Goal: Communication & Community: Participate in discussion

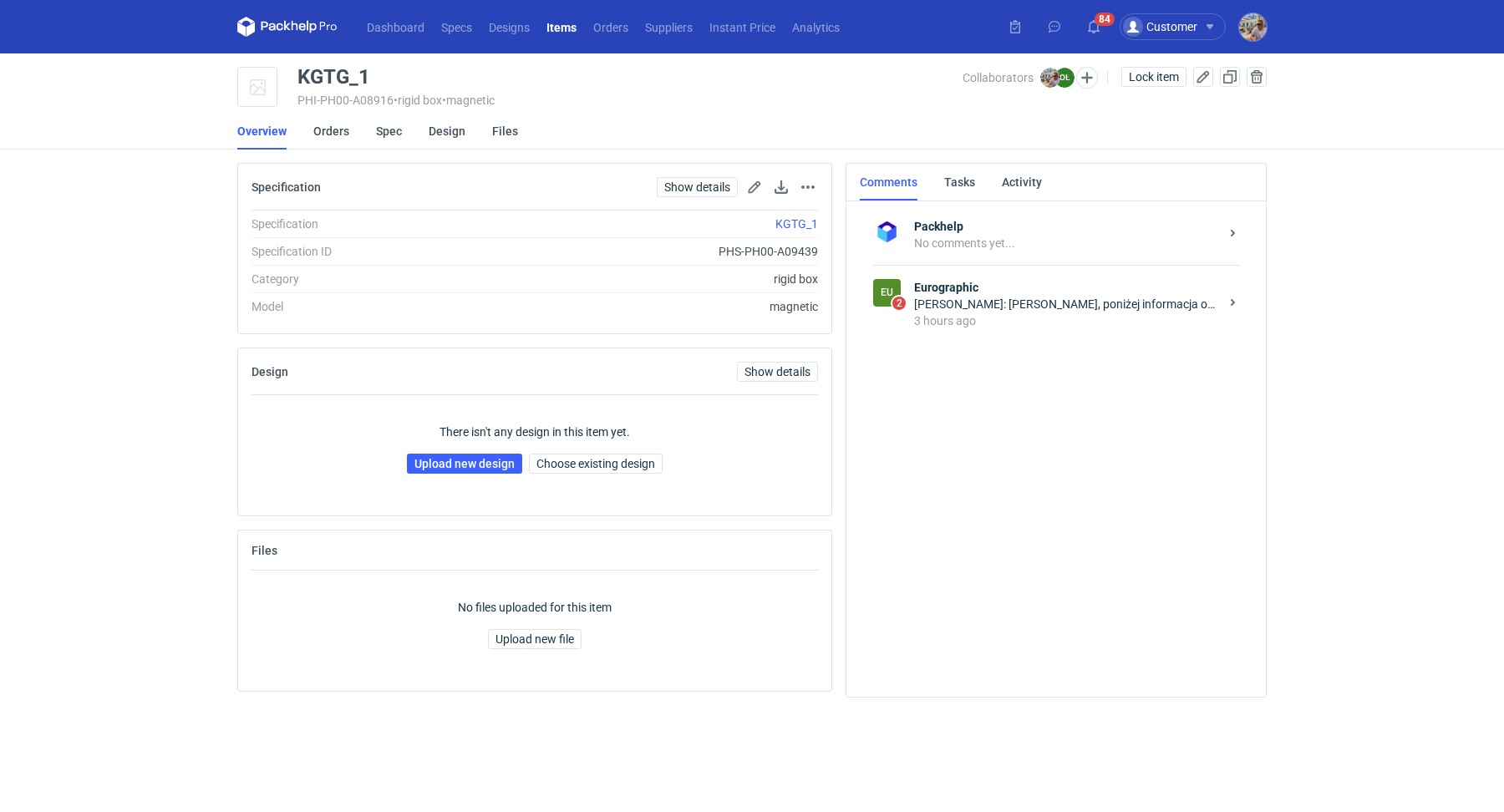
click at [1100, 297] on div "[PERSON_NAME]: [PERSON_NAME], poniżej informacja od naszego DTP : Plik wygląda …" at bounding box center [1067, 304] width 305 height 17
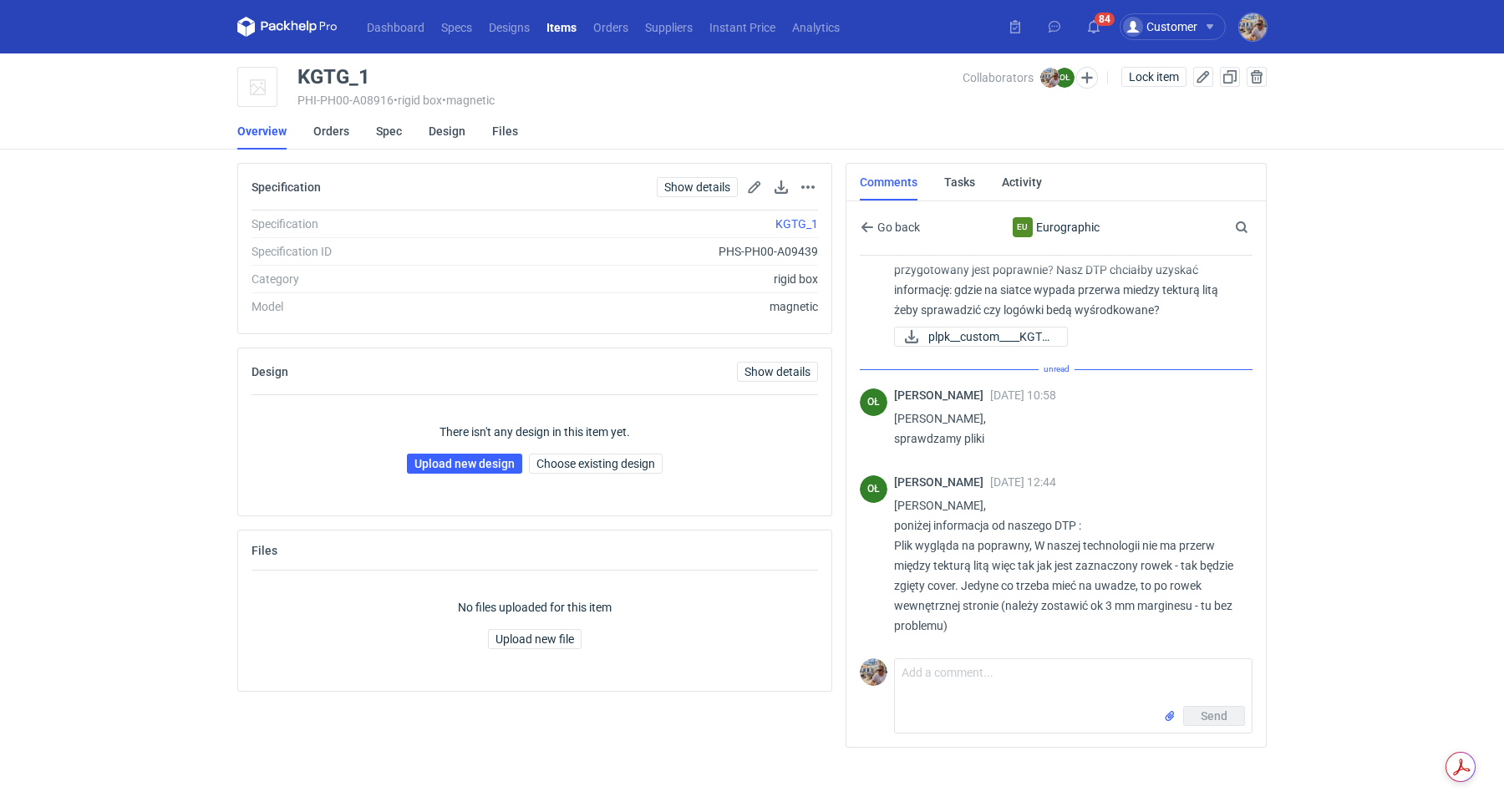
scroll to position [53, 0]
